Goal: Task Accomplishment & Management: Complete application form

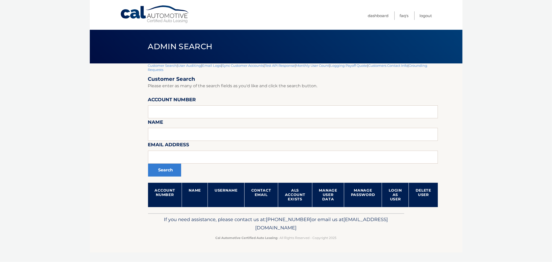
drag, startPoint x: 125, startPoint y: 101, endPoint x: 181, endPoint y: 43, distance: 81.1
click at [134, 88] on section "Customer Search | User Auditing | Email Logs | Sync Customer Accounts | Test AP…" at bounding box center [276, 138] width 373 height 150
click at [169, 109] on input "text" at bounding box center [293, 111] width 290 height 13
paste input "44455993184"
type input "44455993184"
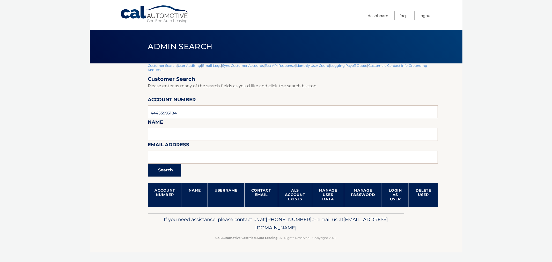
click at [166, 173] on button "Search" at bounding box center [164, 170] width 33 height 13
click at [426, 13] on link "Logout" at bounding box center [426, 15] width 12 height 9
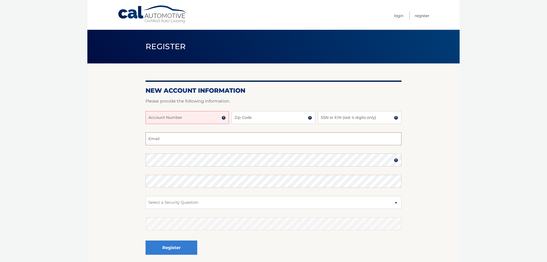
click at [165, 138] on input "Email" at bounding box center [274, 138] width 256 height 13
paste input "kendraannho@gmail.com"
type input "kendraannho@gmail.com"
drag, startPoint x: 170, startPoint y: 115, endPoint x: 174, endPoint y: 118, distance: 5.0
click at [173, 116] on input "Account Number" at bounding box center [188, 117] width 84 height 13
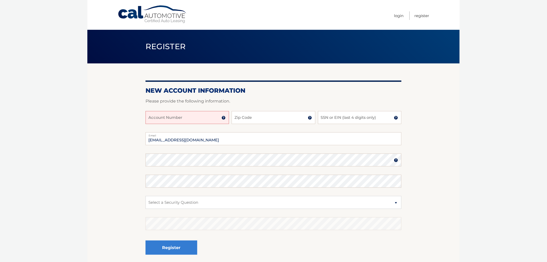
paste input "44455993184"
type input "44455993184"
click at [89, 120] on section "New Account Information Please provide the following information. 44455993184 A…" at bounding box center [273, 164] width 373 height 202
click at [351, 115] on input "SSN or EIN (last 4 digits only)" at bounding box center [360, 117] width 84 height 13
paste input "4907"
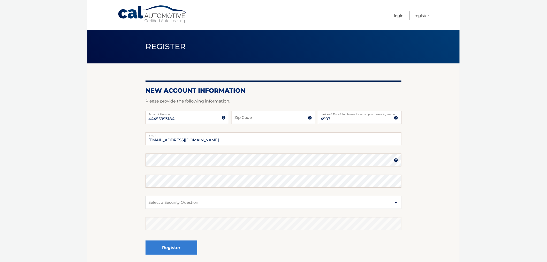
type input "4907"
click at [253, 120] on input "Zip Code" at bounding box center [274, 117] width 84 height 13
paste input "07901"
type input "07901"
click at [115, 194] on section "New Account Information Please provide the following information. 44455993184 A…" at bounding box center [273, 164] width 373 height 202
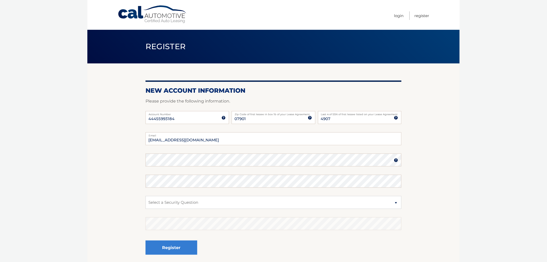
click at [69, 243] on body "Cal Automotive Menu Login Register Register" at bounding box center [273, 131] width 547 height 262
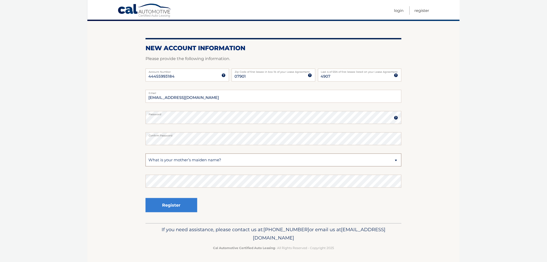
select select "3"
click at [146, 198] on button "Register" at bounding box center [172, 205] width 52 height 14
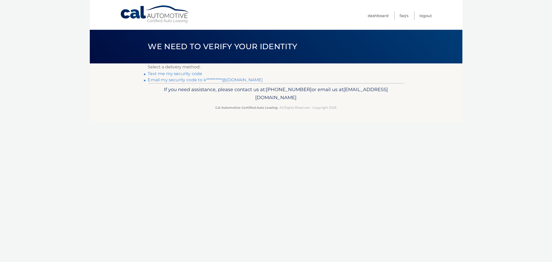
drag, startPoint x: 371, startPoint y: 122, endPoint x: 136, endPoint y: 39, distance: 249.3
click at [136, 39] on div "Cal Automotive Menu Dashboard FAQ's Logout ×" at bounding box center [276, 131] width 373 height 262
click at [138, 40] on div "We need to verify your identity" at bounding box center [276, 47] width 373 height 34
drag, startPoint x: 138, startPoint y: 38, endPoint x: 386, endPoint y: 109, distance: 258.4
click at [390, 107] on div "Cal Automotive Menu Dashboard FAQ's Logout ×" at bounding box center [276, 131] width 373 height 262
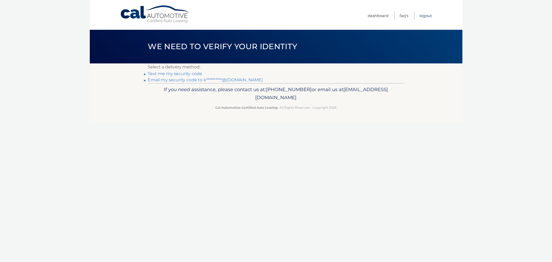
click at [425, 16] on link "Logout" at bounding box center [426, 15] width 12 height 9
click at [212, 73] on link "Text my security code to xxx-xxx-8857" at bounding box center [188, 73] width 80 height 5
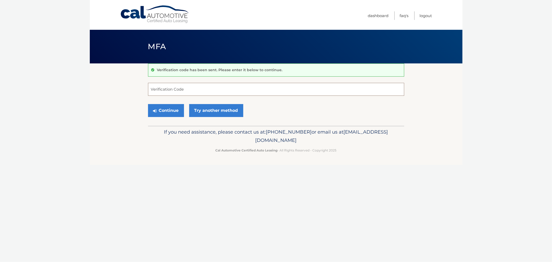
click at [183, 84] on input "Verification Code" at bounding box center [276, 89] width 256 height 13
type input "895736"
click at [148, 104] on button "Continue" at bounding box center [166, 110] width 36 height 13
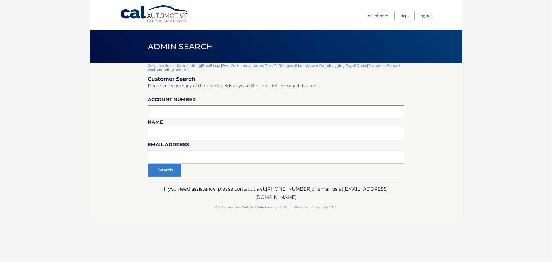
drag, startPoint x: 228, startPoint y: 109, endPoint x: 196, endPoint y: 113, distance: 32.1
click at [228, 109] on input "text" at bounding box center [276, 111] width 256 height 13
click at [204, 107] on input "text" at bounding box center [276, 111] width 256 height 13
paste input "07901"
type input "07901"
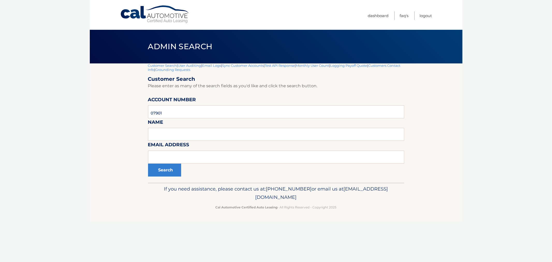
drag, startPoint x: 416, startPoint y: 129, endPoint x: 419, endPoint y: 100, distance: 29.5
click at [419, 119] on section "Customer Search | User Auditing | Email Logs | Sync Customer Accounts | Test AP…" at bounding box center [276, 122] width 373 height 119
click at [424, 15] on link "Logout" at bounding box center [426, 15] width 12 height 9
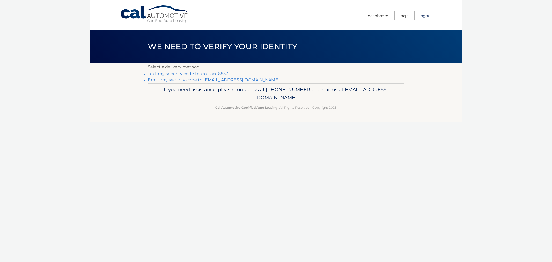
click at [428, 11] on link "Logout" at bounding box center [426, 15] width 12 height 9
click at [211, 74] on link "Text my security code to xxx-xxx-8857" at bounding box center [188, 73] width 80 height 5
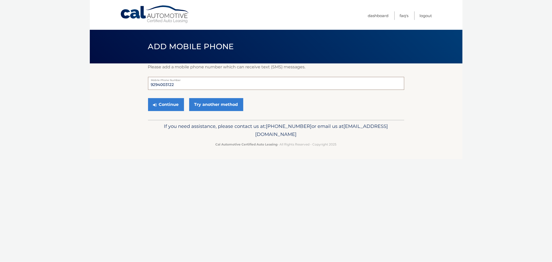
click at [285, 88] on input "9294003122" at bounding box center [276, 83] width 256 height 13
click at [333, 140] on div "If you need assistance, please contact us at: [PHONE_NUMBER] or email us at [EM…" at bounding box center [276, 134] width 256 height 29
drag, startPoint x: 184, startPoint y: 82, endPoint x: 88, endPoint y: 81, distance: 95.7
click at [85, 81] on body "Cal Automotive Menu Dashboard FAQ's Logout" at bounding box center [276, 131] width 552 height 262
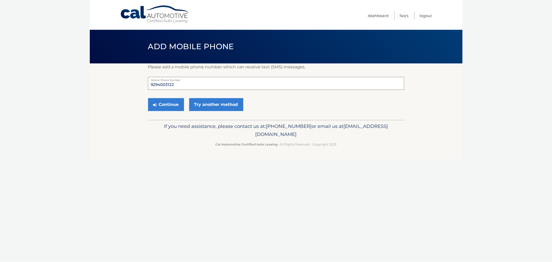
paste input "732533"
type input "7325333122"
click at [170, 108] on button "Continue" at bounding box center [166, 104] width 36 height 13
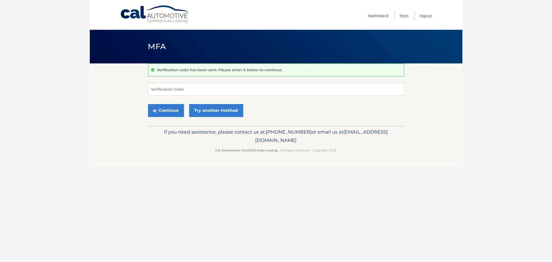
click at [367, 158] on footer "If you need assistance, please contact us at: [PHONE_NUMBER] or email us at [EM…" at bounding box center [276, 145] width 373 height 39
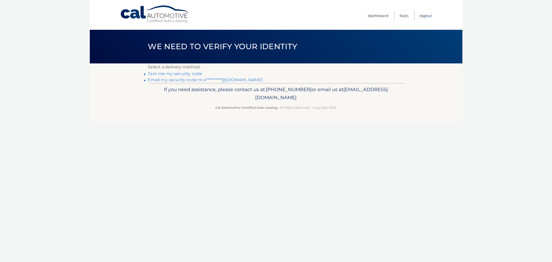
click at [426, 16] on link "Logout" at bounding box center [426, 15] width 12 height 9
click at [418, 17] on li "Logout" at bounding box center [423, 15] width 18 height 9
click at [422, 14] on link "Logout" at bounding box center [426, 15] width 12 height 9
click at [429, 12] on link "Logout" at bounding box center [426, 15] width 12 height 9
